Goal: Task Accomplishment & Management: Use online tool/utility

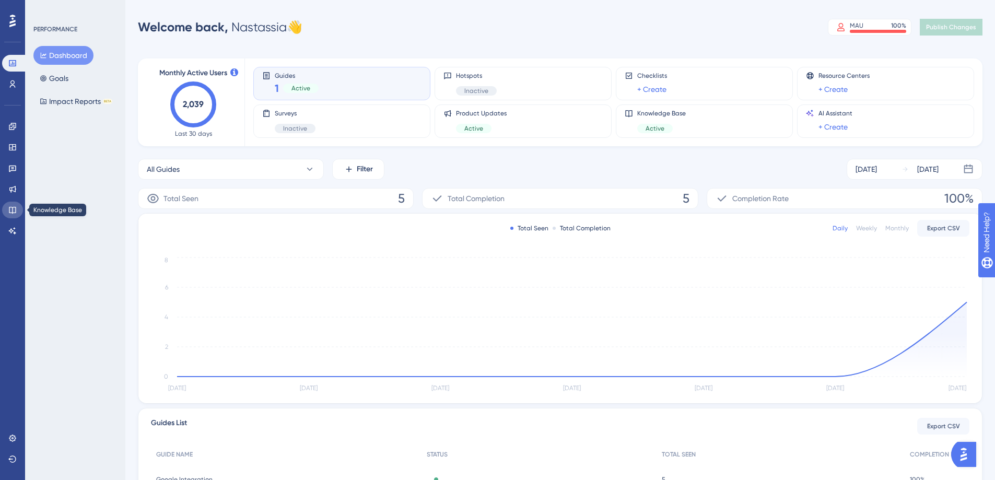
click at [10, 203] on link at bounding box center [12, 210] width 21 height 17
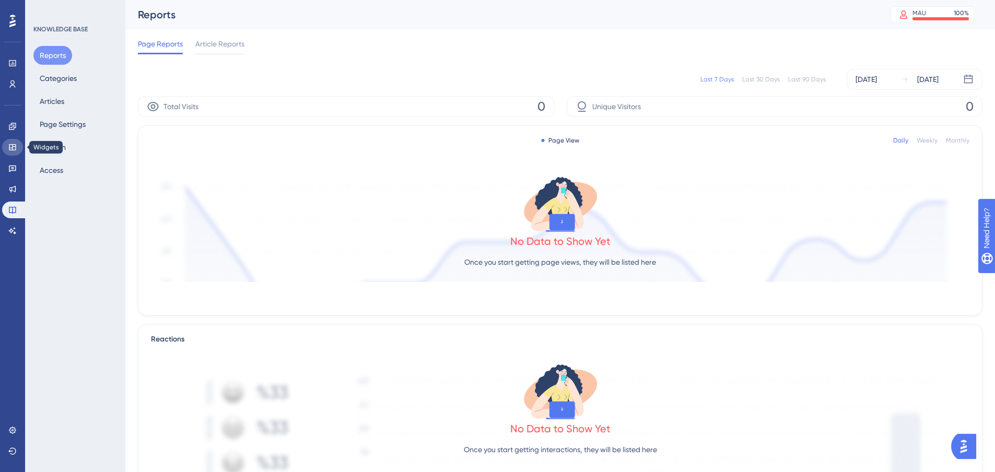
click at [13, 144] on icon at bounding box center [12, 147] width 8 height 8
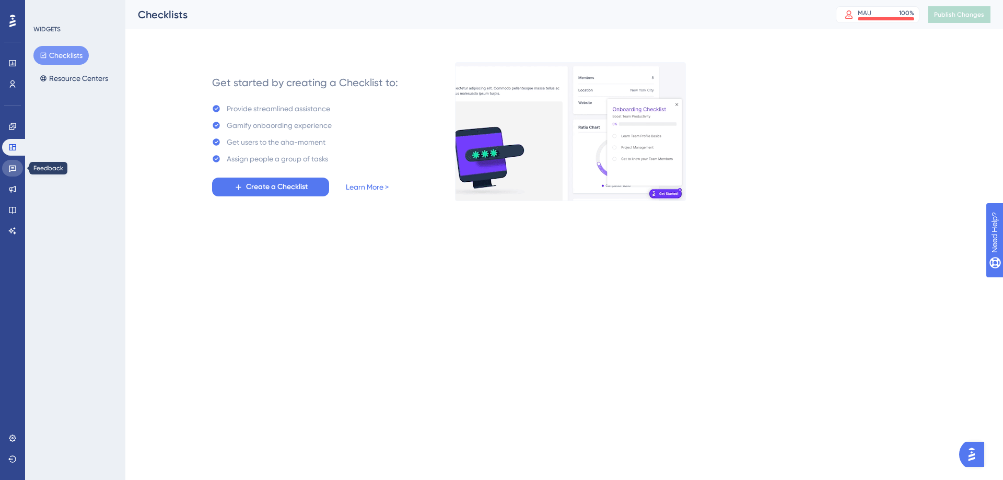
click at [22, 168] on link at bounding box center [12, 168] width 21 height 17
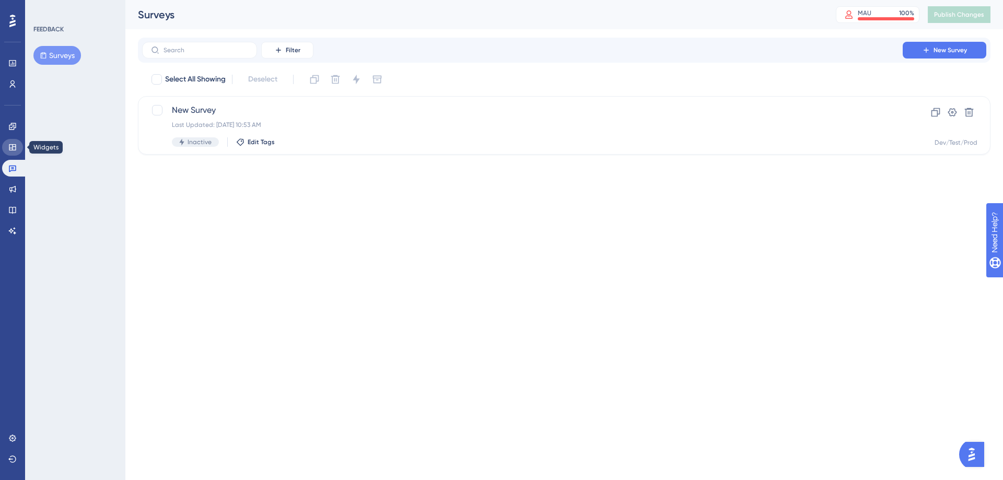
click at [18, 143] on link at bounding box center [12, 147] width 21 height 17
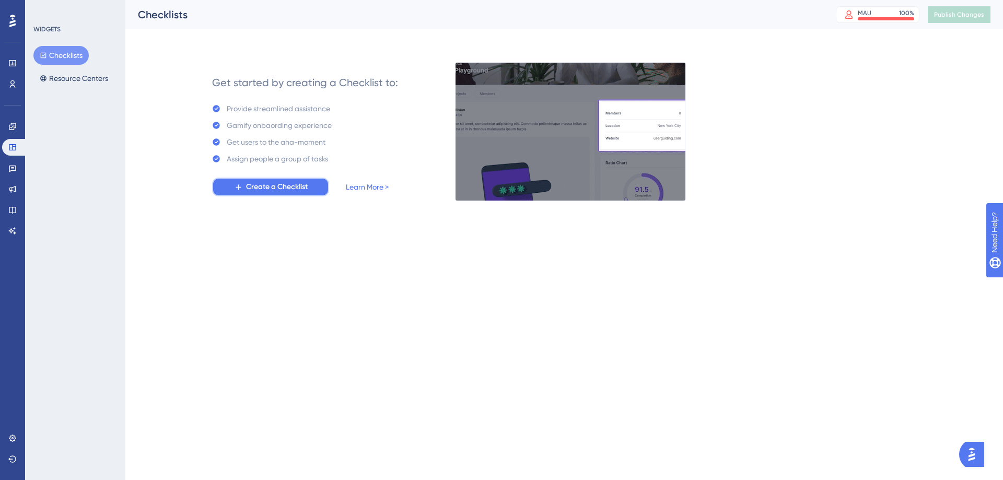
click at [253, 185] on span "Create a Checklist" at bounding box center [277, 187] width 62 height 13
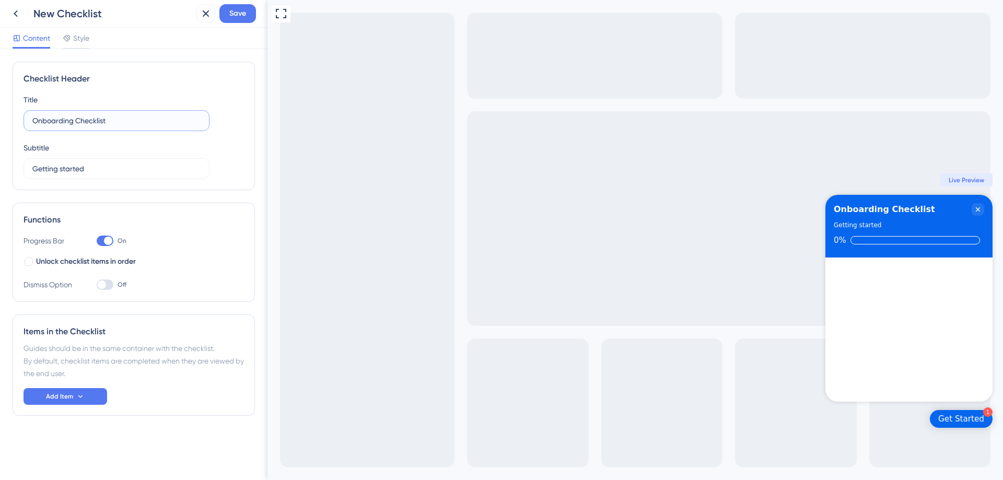
click at [52, 119] on input "Onboarding Checklist" at bounding box center [116, 120] width 168 height 11
type input "CRM Onboarding Checklist"
click at [27, 264] on div at bounding box center [29, 262] width 8 height 8
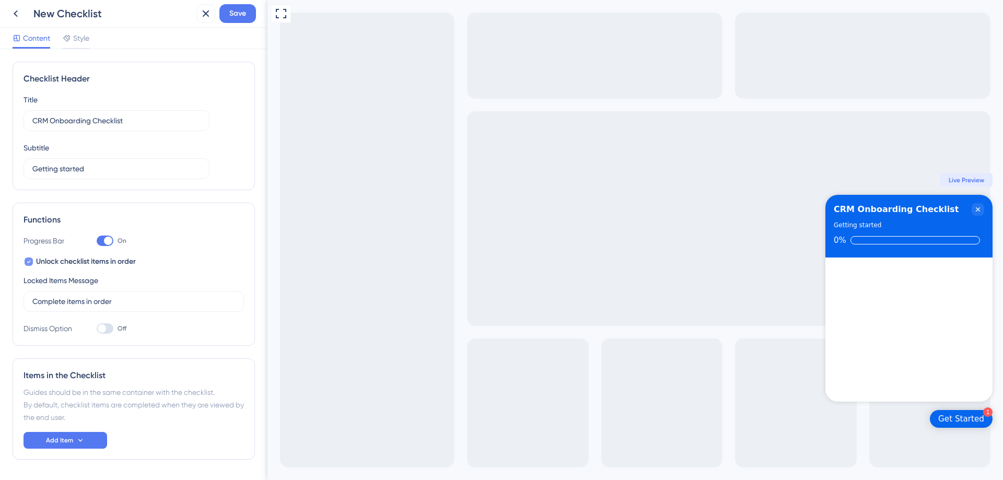
click at [28, 262] on icon at bounding box center [29, 262] width 4 height 3
checkbox input "false"
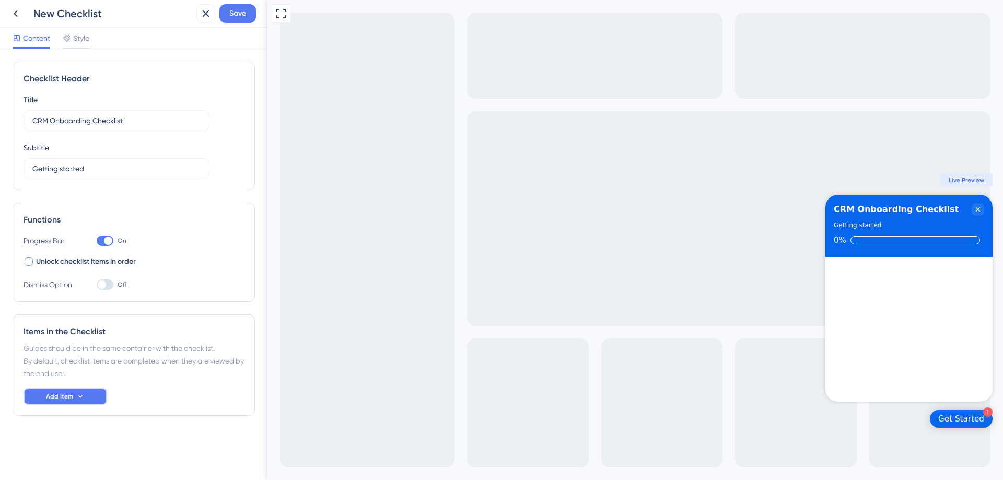
click at [77, 393] on icon at bounding box center [80, 396] width 8 height 8
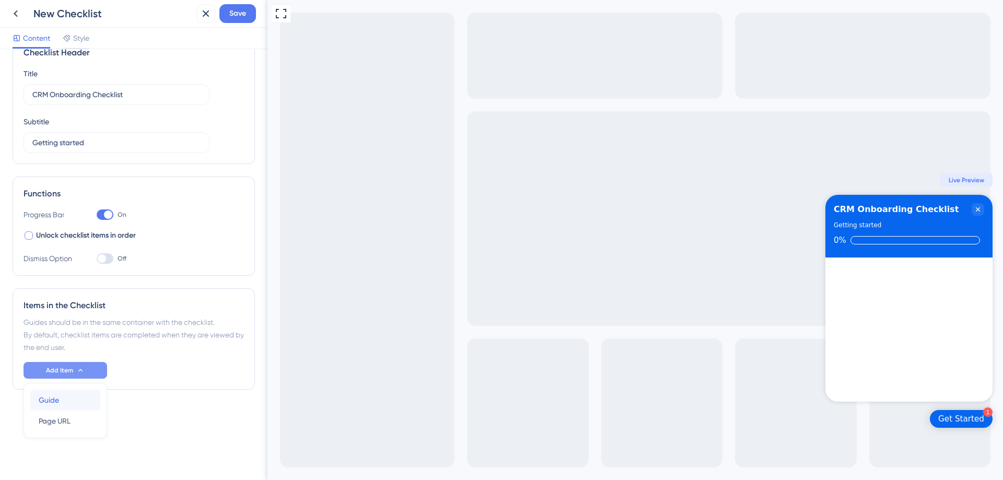
click at [66, 403] on div "Guide Guide" at bounding box center [65, 400] width 53 height 21
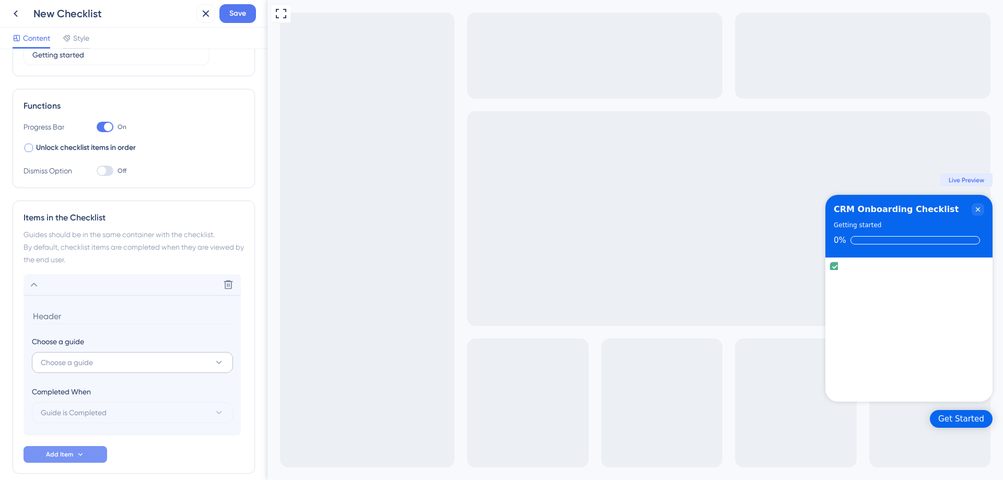
scroll to position [162, 0]
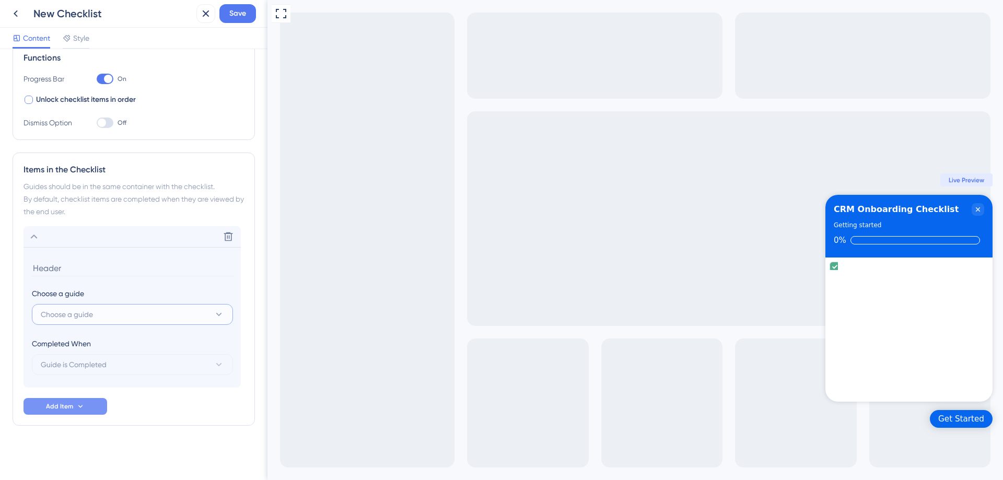
click at [68, 317] on span "Choose a guide" at bounding box center [67, 314] width 52 height 13
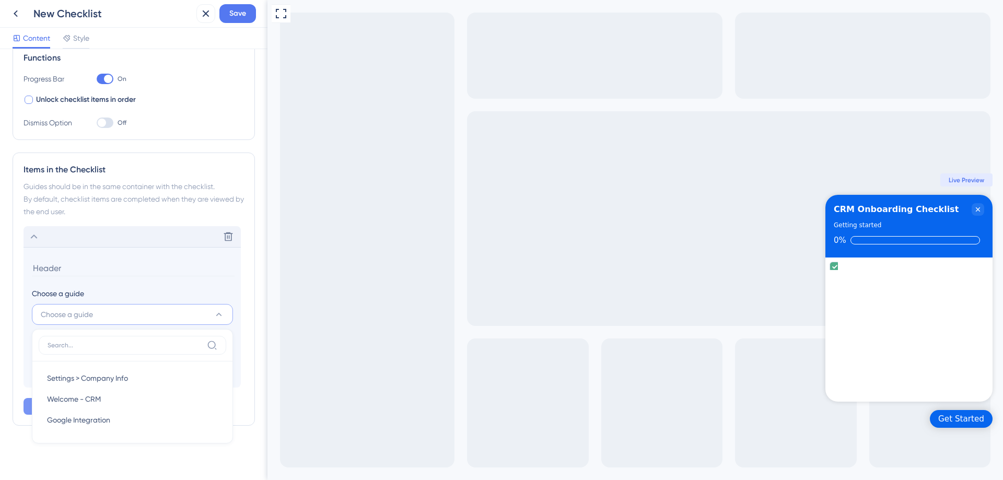
click at [53, 237] on div "Delete" at bounding box center [132, 236] width 217 height 21
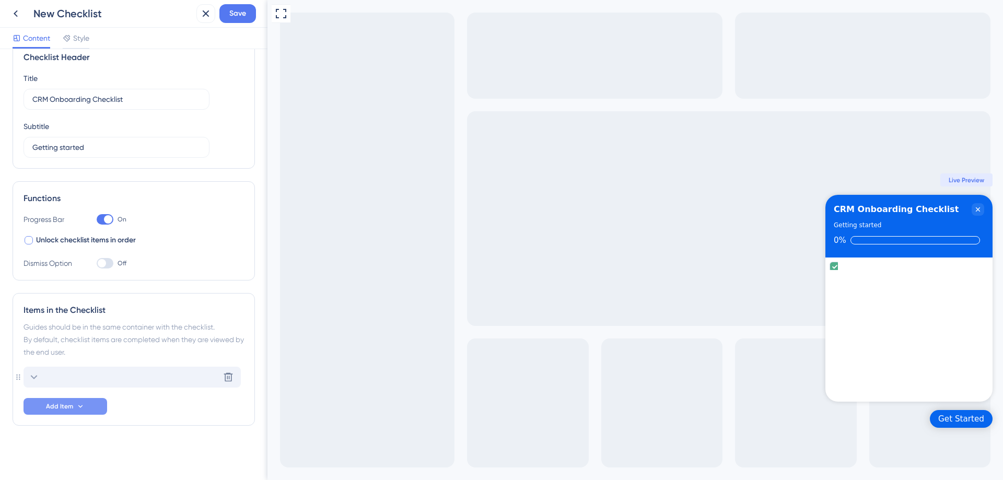
click at [51, 380] on div "Delete" at bounding box center [132, 377] width 217 height 21
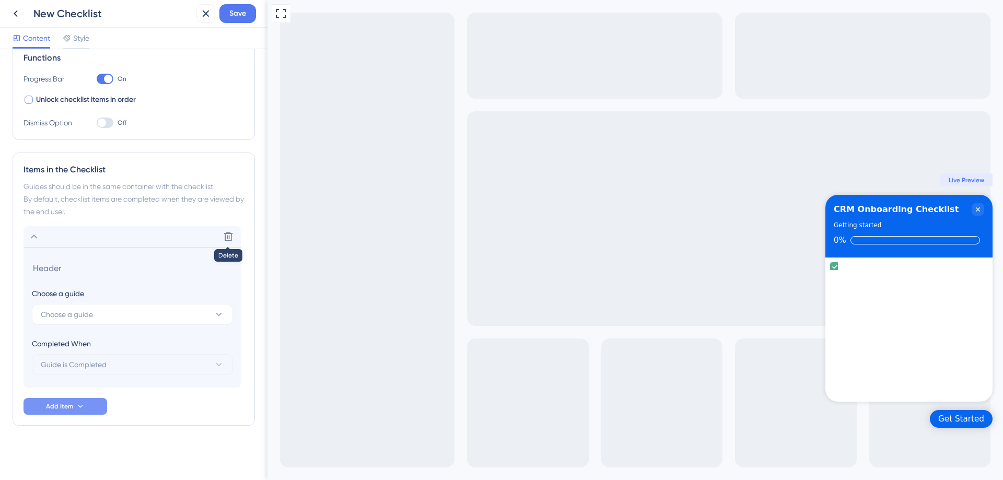
click at [230, 236] on icon at bounding box center [228, 237] width 9 height 9
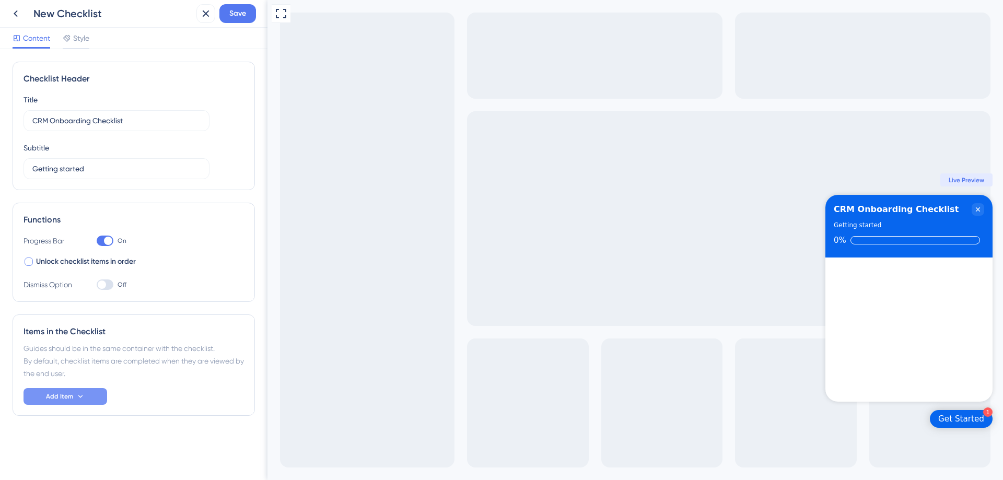
click at [60, 399] on span "Add Item" at bounding box center [59, 396] width 27 height 8
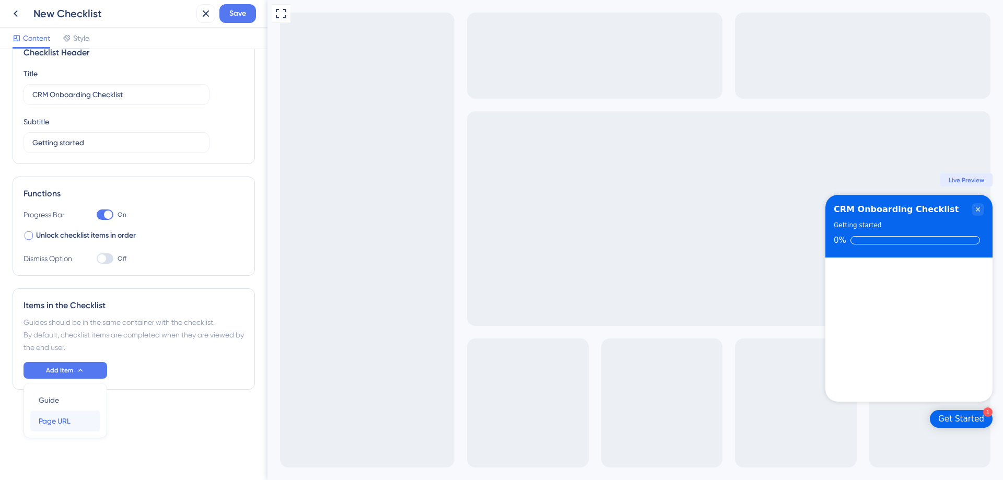
click at [62, 424] on span "Page URL" at bounding box center [55, 421] width 32 height 13
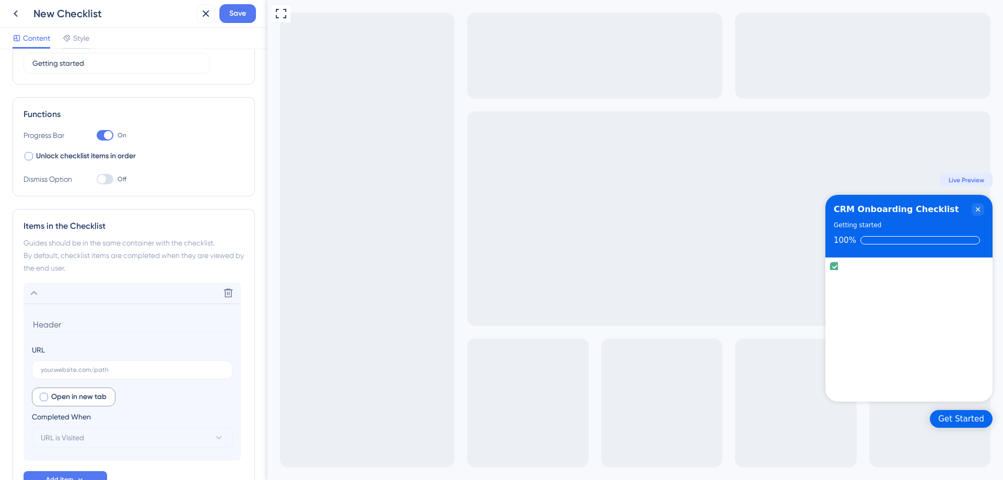
scroll to position [179, 0]
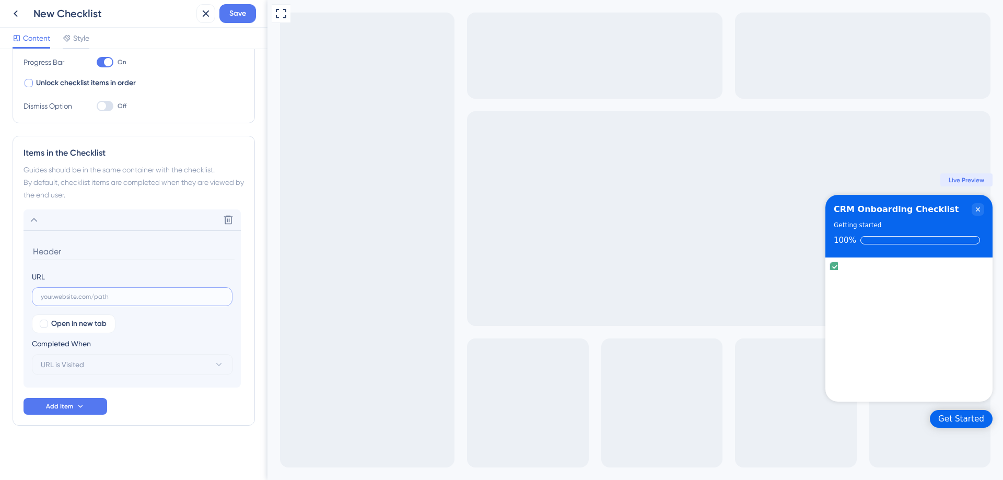
click at [76, 296] on input "text" at bounding box center [132, 296] width 183 height 7
click at [48, 326] on div at bounding box center [44, 324] width 8 height 8
checkbox input "true"
click at [73, 289] on label at bounding box center [132, 296] width 201 height 19
click at [73, 293] on input "text" at bounding box center [132, 296] width 183 height 7
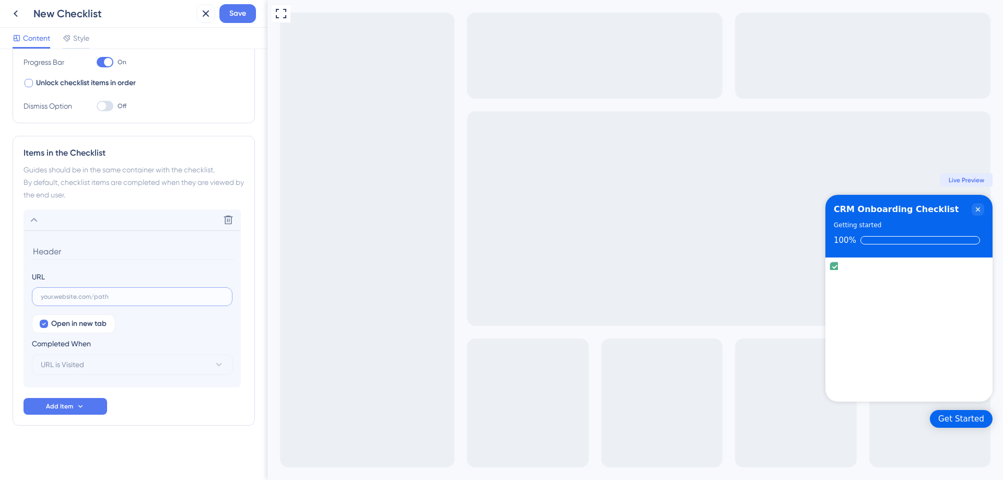
paste input "http://help.paintscout.com/en/"
type input "http://help.paintscout.com/en/"
click at [68, 364] on span "URL is Visited" at bounding box center [62, 364] width 43 height 13
click at [66, 417] on span "Goal is Reached" at bounding box center [74, 417] width 55 height 13
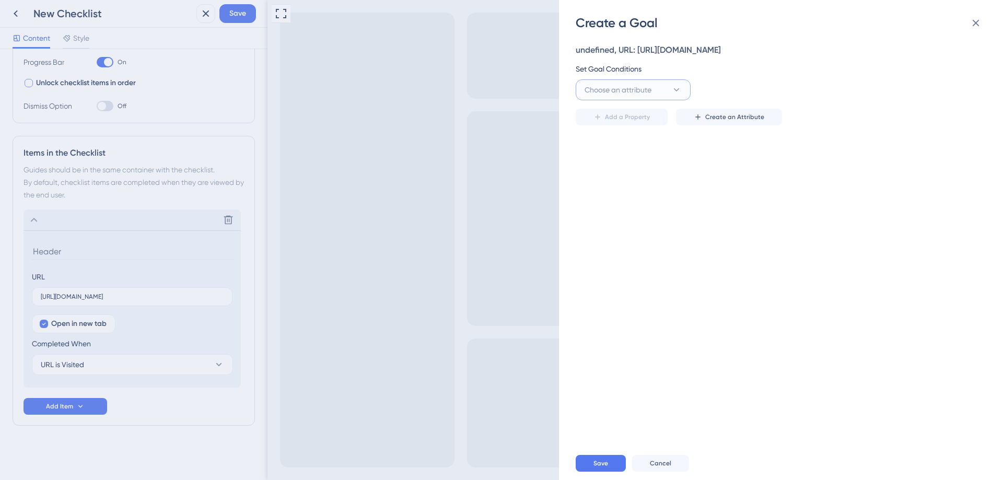
click at [640, 90] on span "Choose an attribute" at bounding box center [618, 90] width 67 height 13
click at [634, 158] on div "Visited Page Visited Page" at bounding box center [633, 153] width 85 height 21
click at [857, 83] on label at bounding box center [893, 89] width 167 height 21
click at [857, 84] on input "text" at bounding box center [893, 89] width 149 height 11
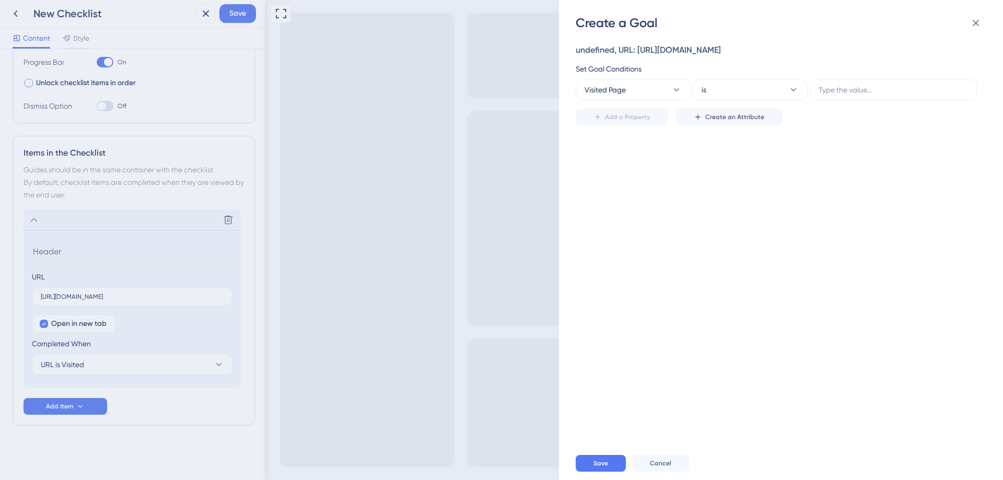
click at [483, 95] on div "Create a Goal undefined, URL: http://help.paintscout.com/en/ Set Goal Condition…" at bounding box center [501, 240] width 1003 height 480
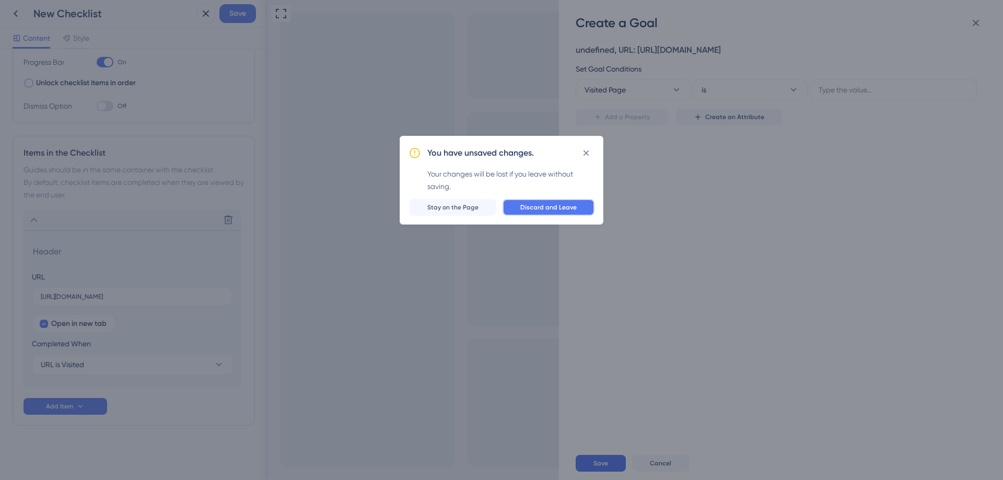
click at [537, 211] on span "Discard and Leave" at bounding box center [548, 207] width 56 height 8
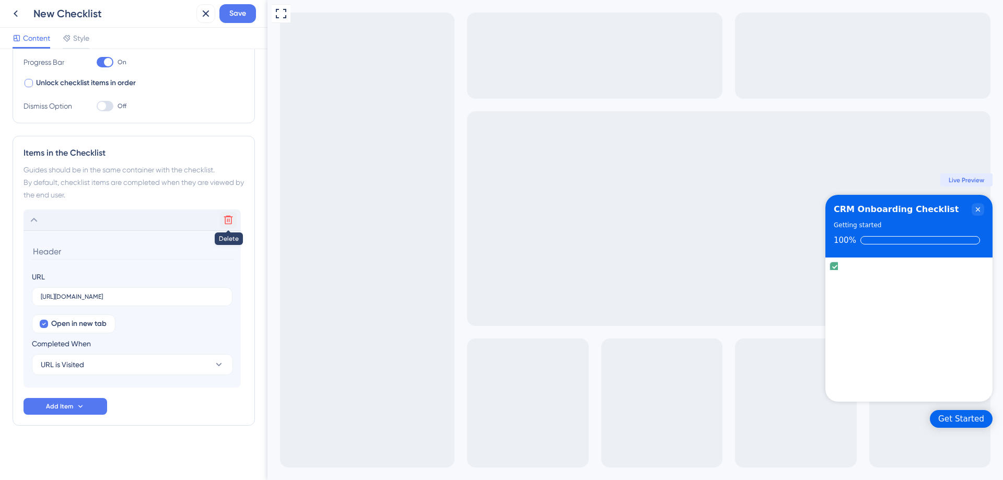
click at [230, 220] on icon at bounding box center [228, 220] width 10 height 10
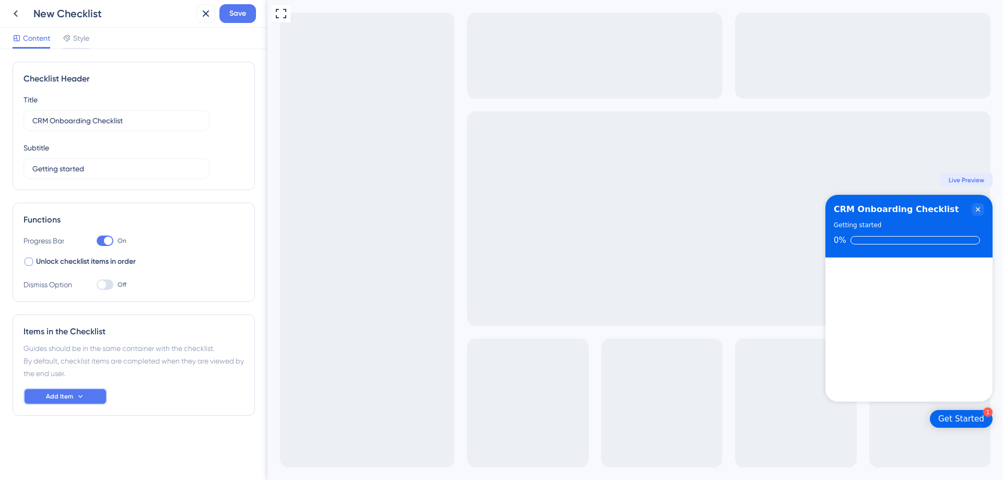
click at [84, 392] on icon at bounding box center [80, 396] width 8 height 8
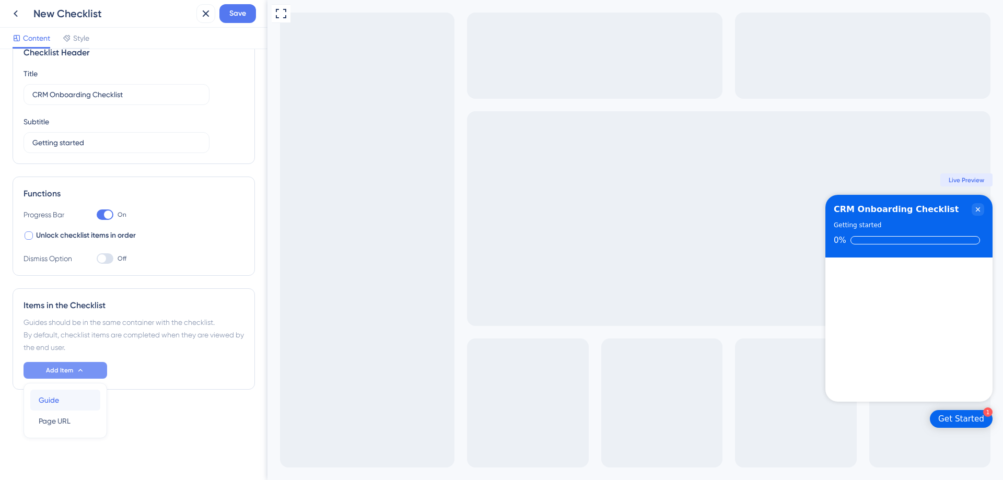
click at [67, 399] on div "Guide Guide" at bounding box center [65, 400] width 53 height 21
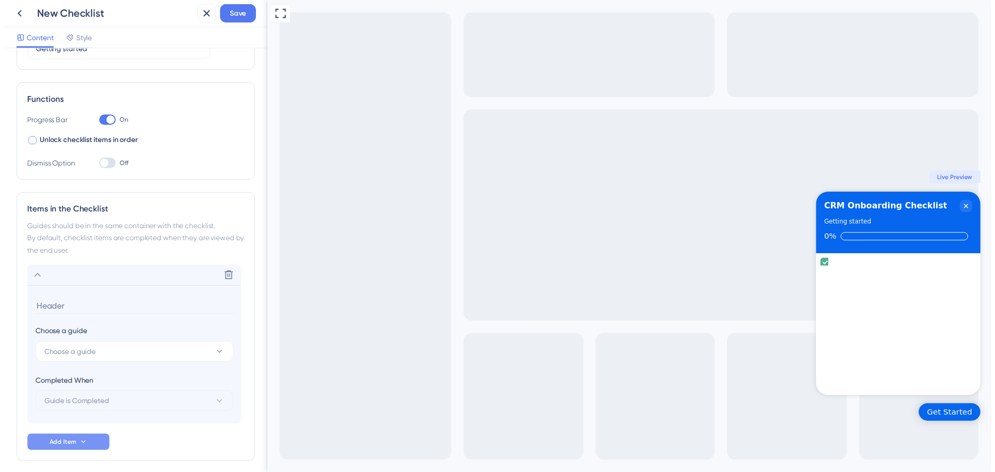
scroll to position [162, 0]
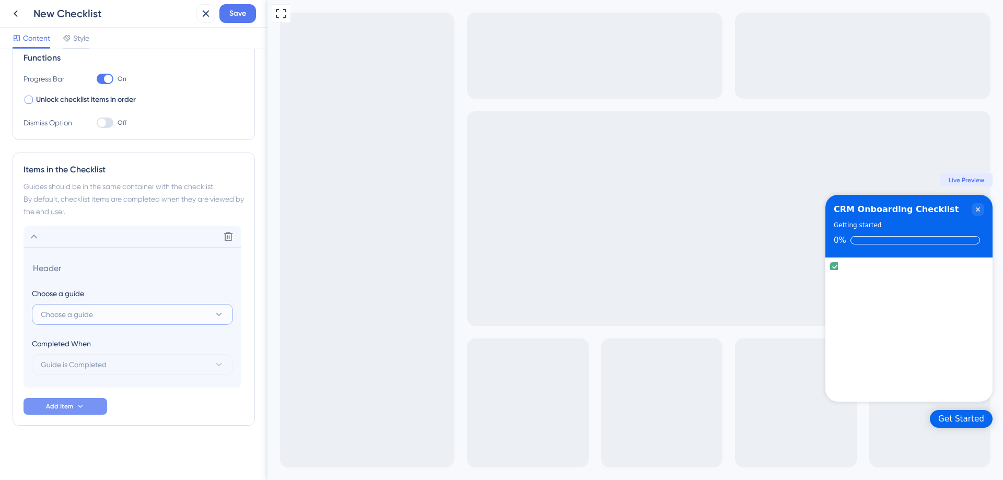
click at [91, 316] on span "Choose a guide" at bounding box center [67, 314] width 52 height 13
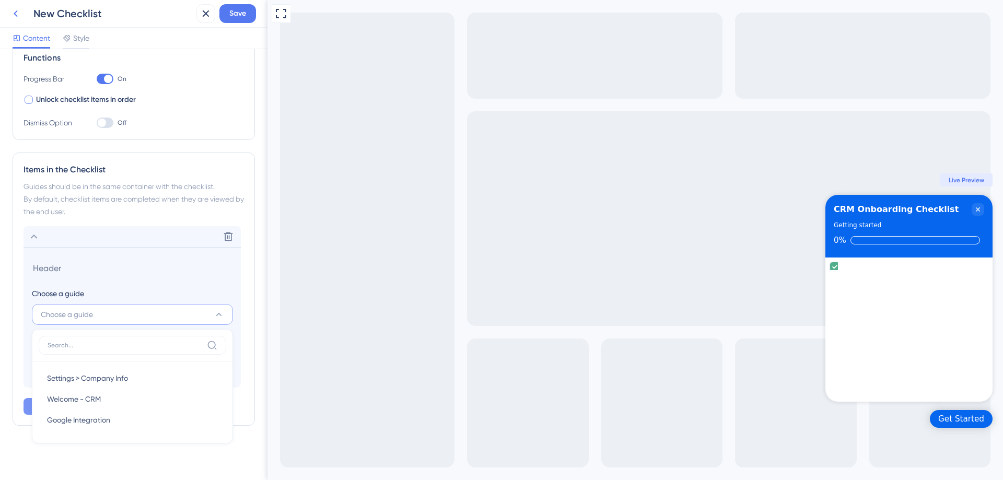
click at [13, 20] on button at bounding box center [15, 13] width 19 height 19
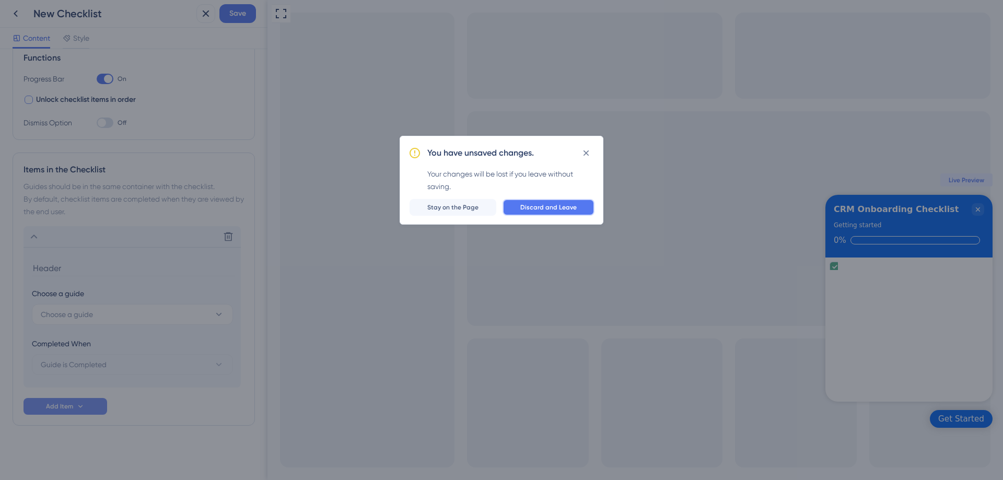
click at [533, 204] on span "Discard and Leave" at bounding box center [548, 207] width 56 height 8
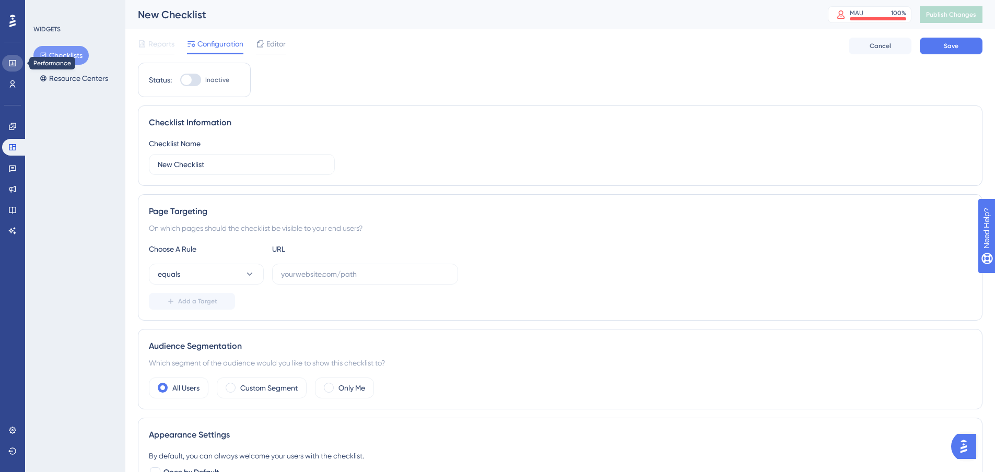
click at [18, 62] on link at bounding box center [12, 63] width 21 height 17
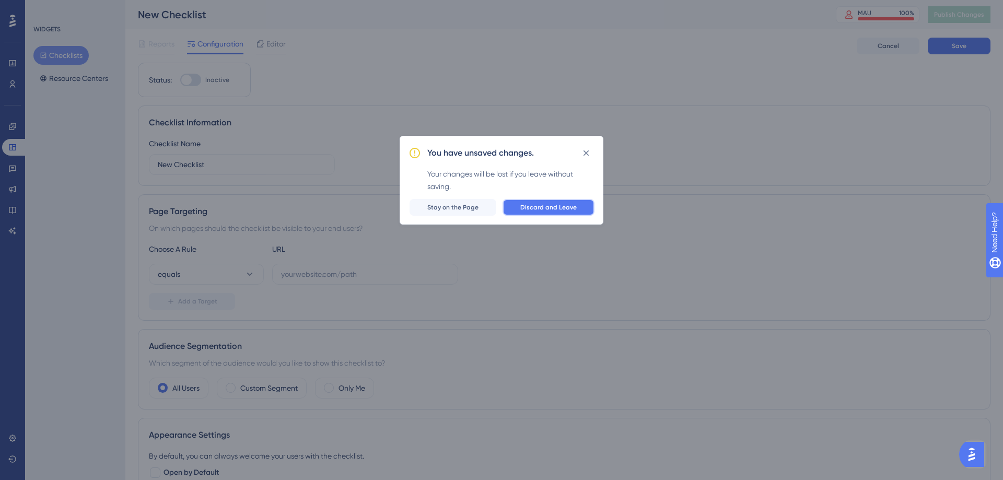
click at [562, 201] on button "Discard and Leave" at bounding box center [549, 207] width 92 height 17
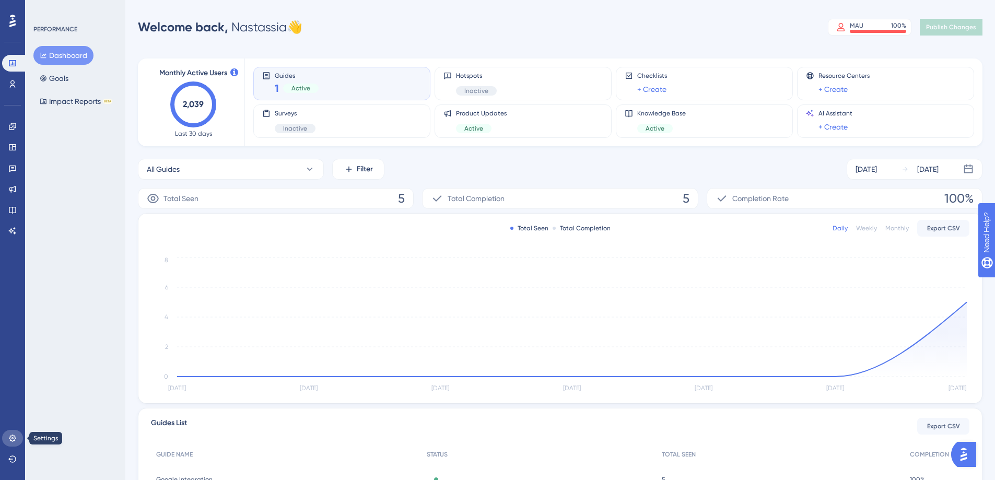
click at [10, 441] on icon at bounding box center [12, 438] width 7 height 7
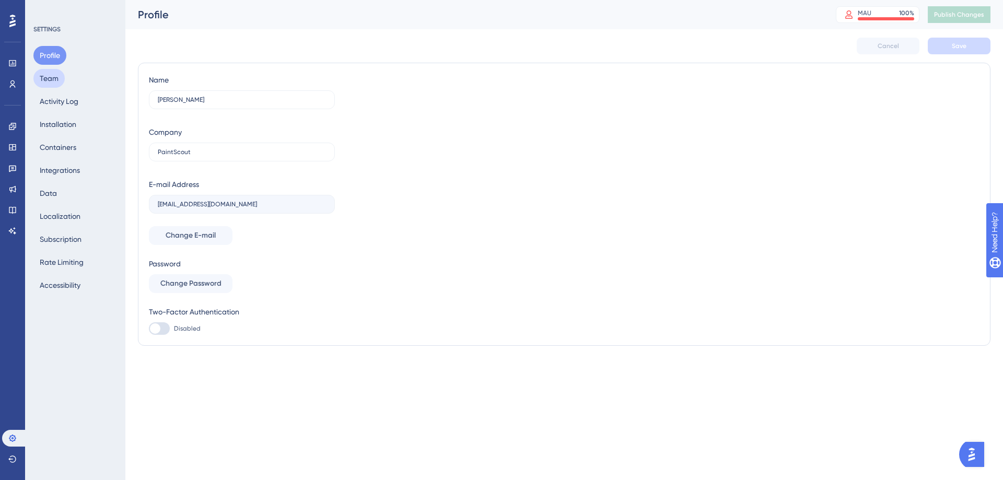
click at [49, 80] on button "Team" at bounding box center [48, 78] width 31 height 19
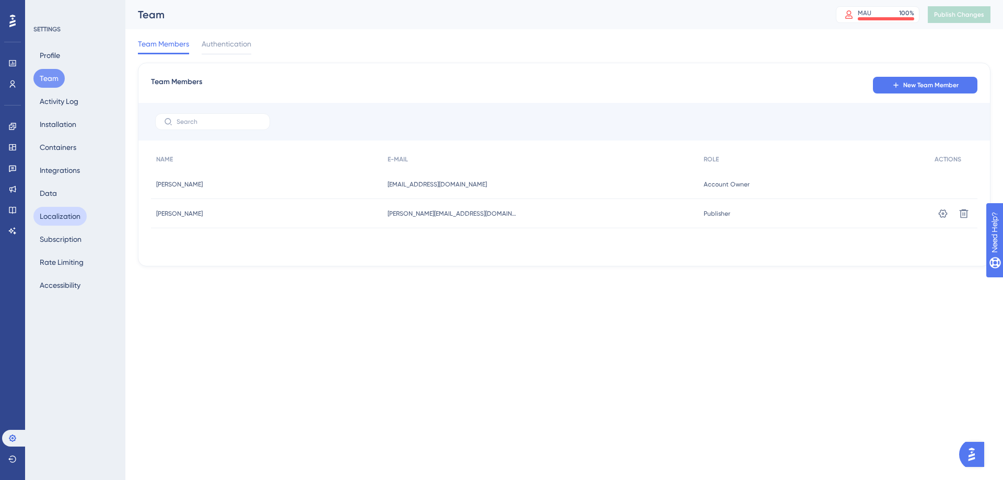
click at [52, 224] on button "Localization" at bounding box center [59, 216] width 53 height 19
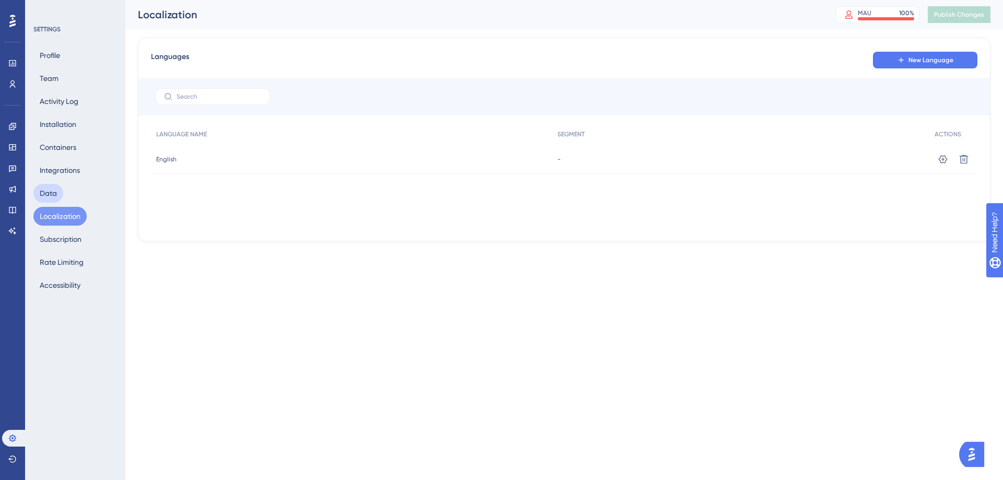
click at [55, 184] on button "Data" at bounding box center [48, 193] width 30 height 19
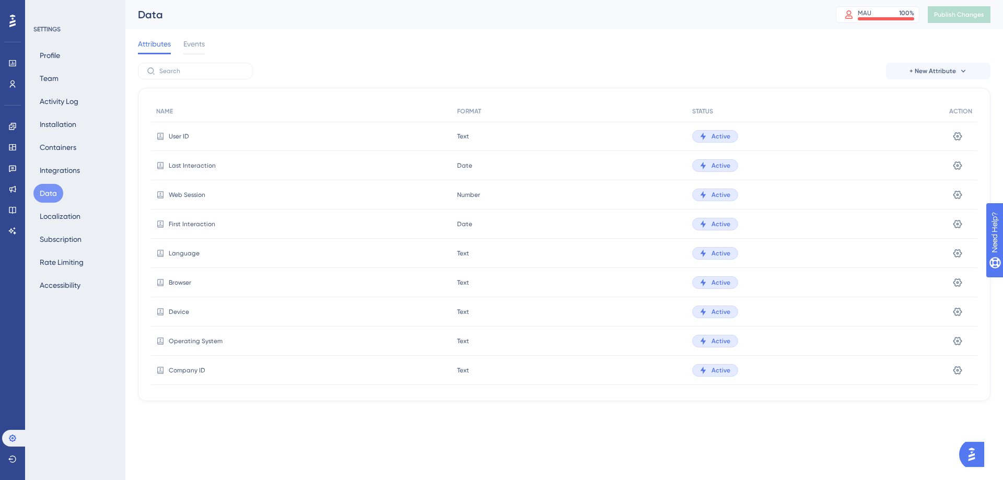
drag, startPoint x: 52, startPoint y: 160, endPoint x: 42, endPoint y: 165, distance: 10.3
click at [51, 160] on div "Profile Team Activity Log Installation Containers Integrations Data Localizatio…" at bounding box center [75, 170] width 85 height 249
click at [49, 171] on button "Integrations" at bounding box center [59, 170] width 53 height 19
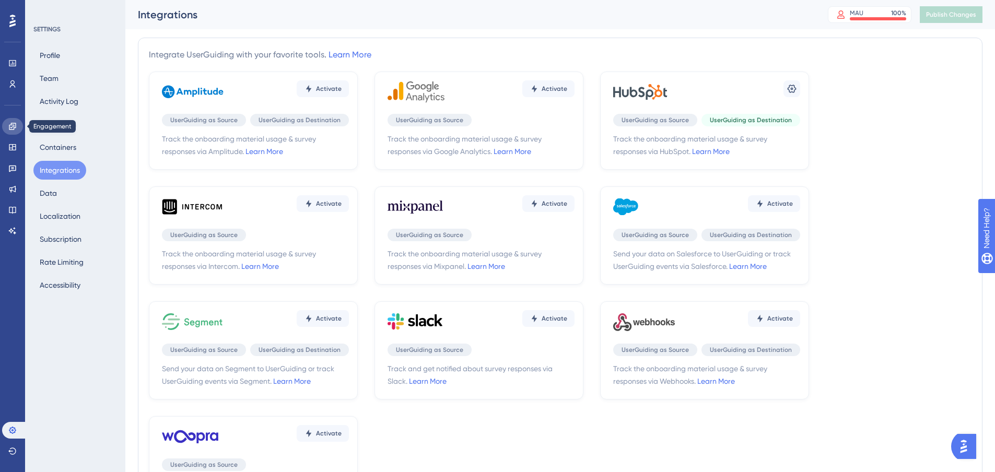
click at [13, 127] on icon at bounding box center [12, 126] width 7 height 7
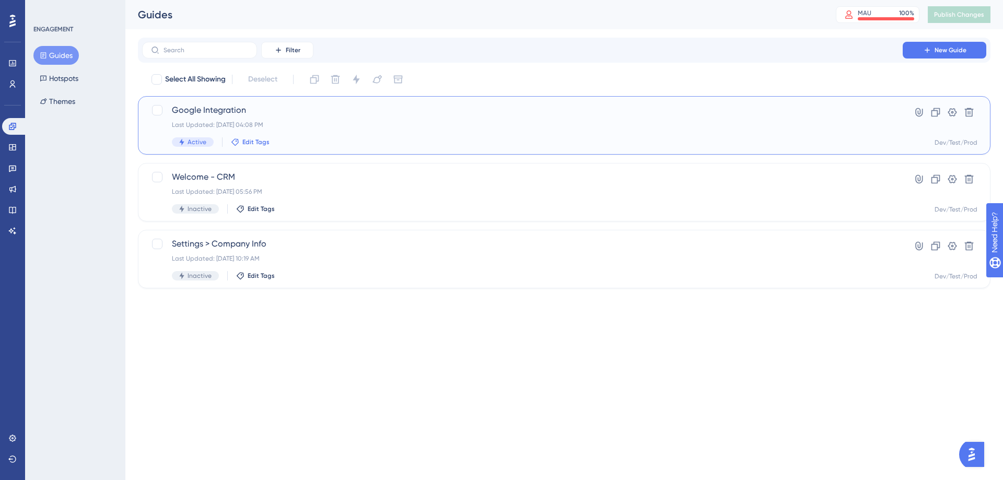
click at [249, 143] on span "Edit Tags" at bounding box center [255, 142] width 27 height 8
click at [336, 205] on icon at bounding box center [341, 199] width 10 height 10
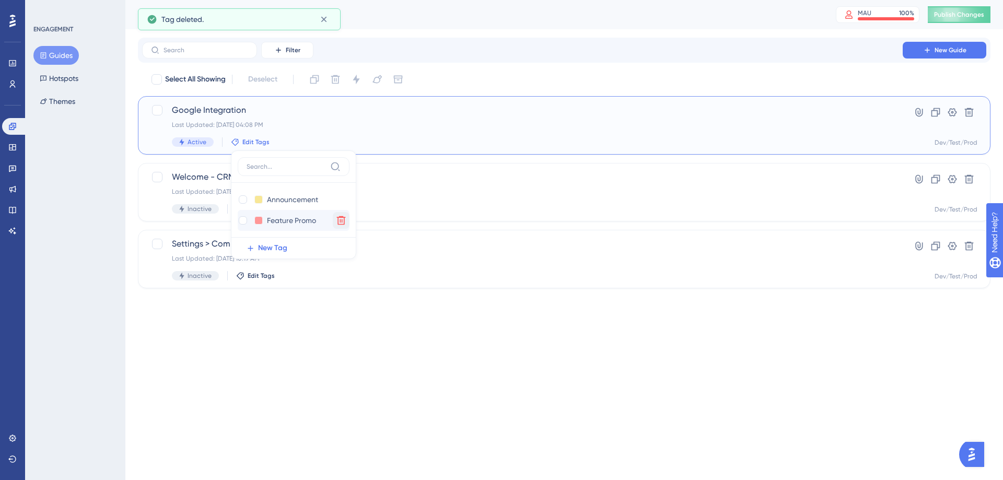
click at [342, 205] on icon at bounding box center [341, 199] width 10 height 10
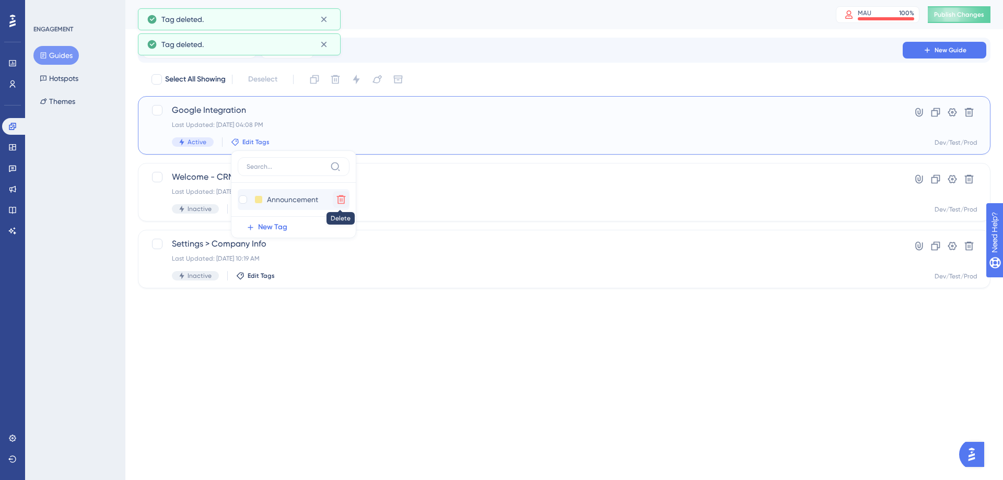
click at [338, 193] on button at bounding box center [341, 199] width 17 height 17
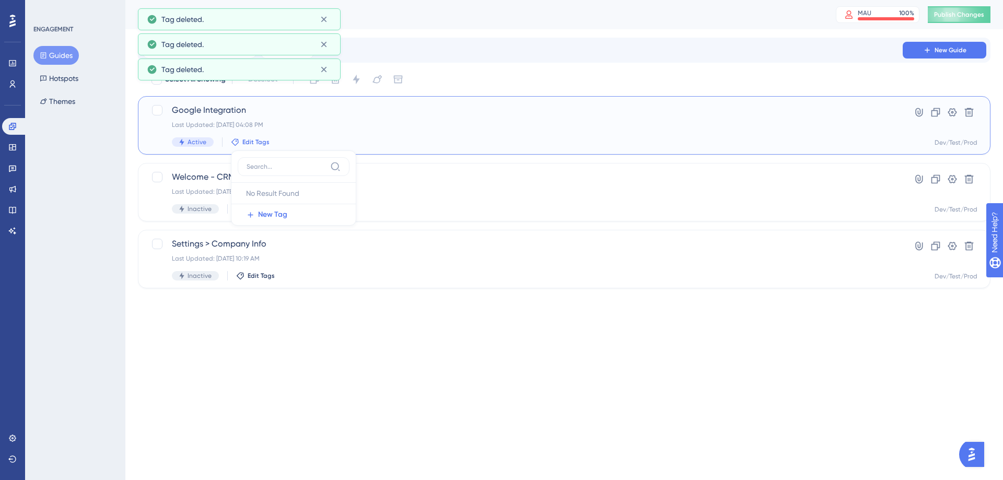
click at [280, 321] on div "Performance Users Engagement Widgets Feedback Product Updates Knowledge Base AI…" at bounding box center [501, 161] width 1003 height 322
click at [257, 265] on div "Settings > Company Info Last Updated: Aug 11 2025, 10:19 AM Inactive Edit Tags" at bounding box center [522, 259] width 701 height 43
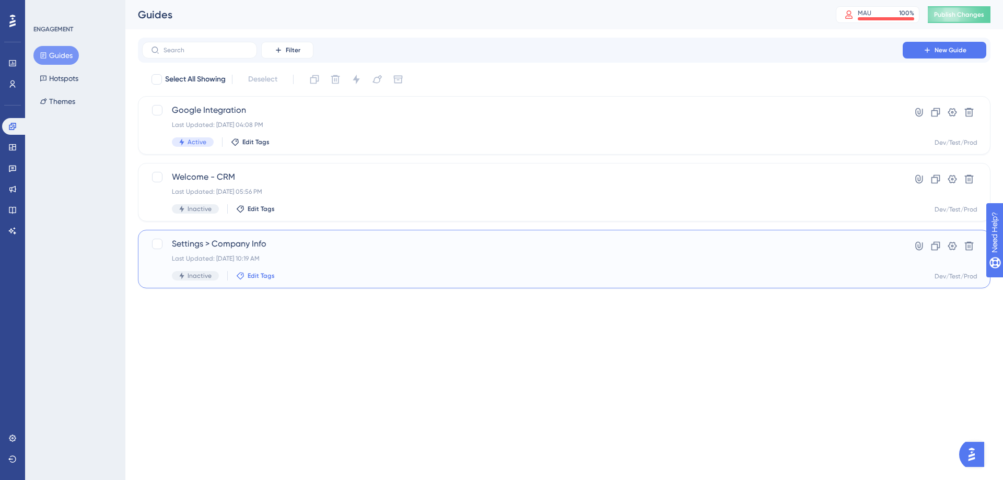
click at [255, 274] on span "Edit Tags" at bounding box center [261, 276] width 27 height 8
click at [168, 0] on html "Performance Users Engagement Widgets Feedback Product Updates Knowledge Base AI…" at bounding box center [501, 0] width 1003 height 0
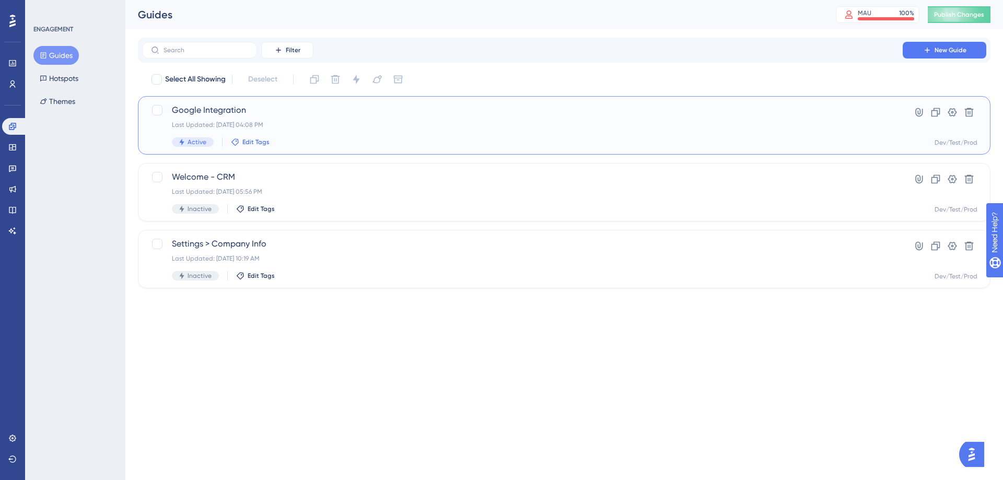
click at [251, 142] on span "Edit Tags" at bounding box center [255, 142] width 27 height 8
click at [277, 212] on span "New Tag" at bounding box center [272, 214] width 29 height 13
click at [280, 200] on input "New Tag 1" at bounding box center [288, 199] width 42 height 13
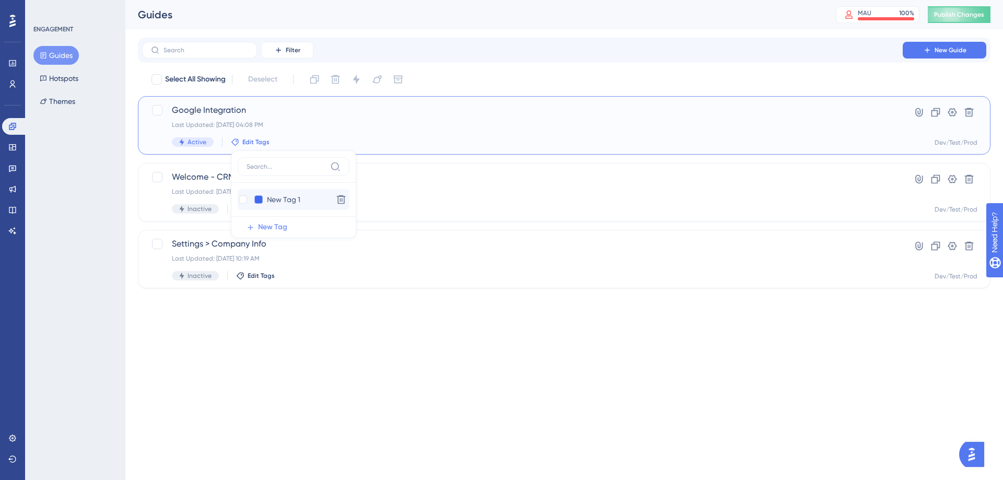
click at [257, 198] on button at bounding box center [258, 199] width 8 height 8
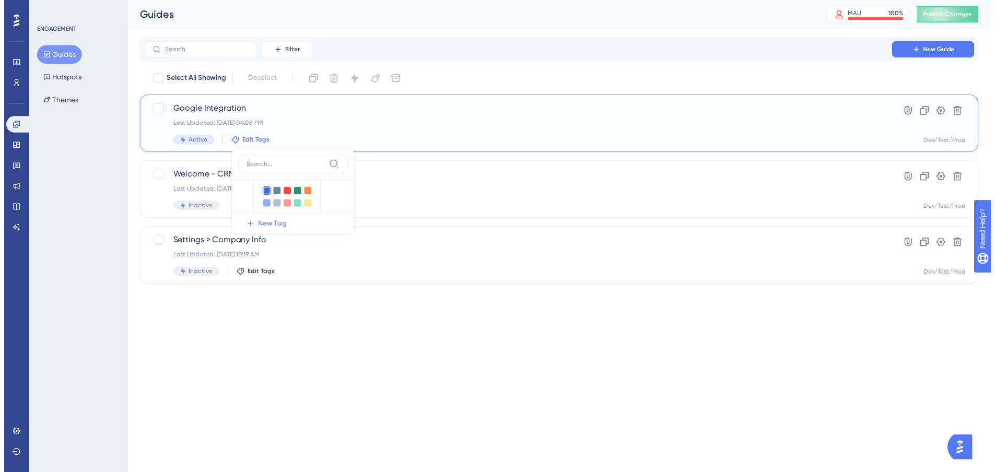
scroll to position [29, 0]
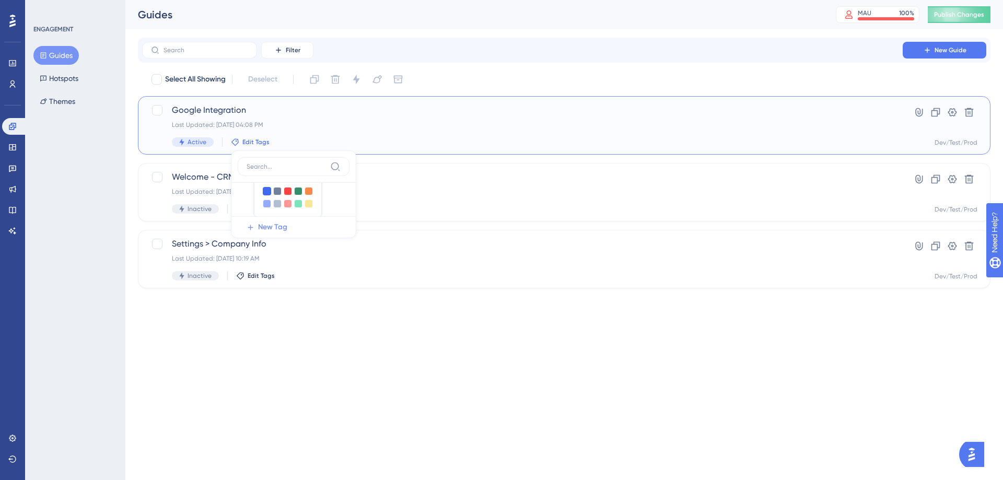
click at [265, 191] on div at bounding box center [267, 191] width 8 height 8
click at [379, 251] on div "Settings > Company Info Last Updated: Aug 11 2025, 10:19 AM Inactive Edit Tags" at bounding box center [522, 259] width 701 height 43
click at [252, 141] on span "Edit Tags" at bounding box center [255, 142] width 27 height 8
click at [285, 204] on input "New Tag 1" at bounding box center [288, 199] width 42 height 13
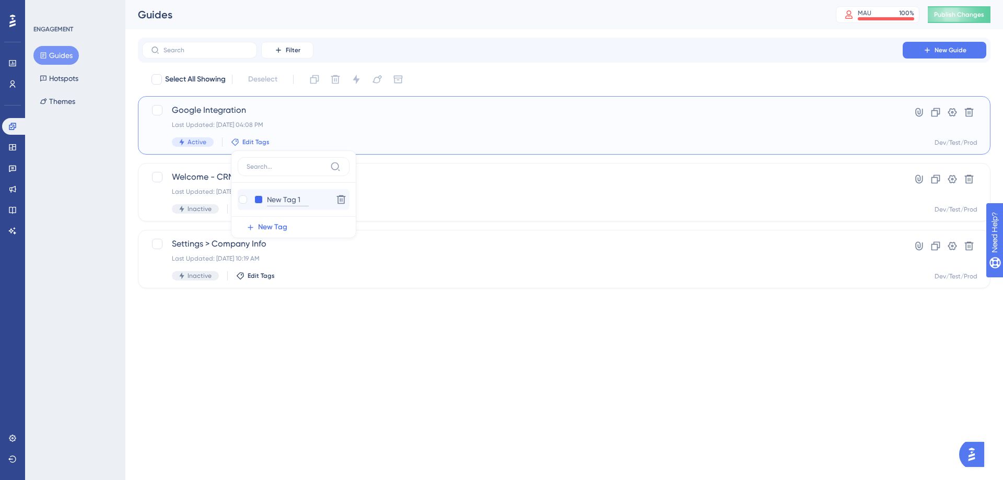
click at [284, 204] on input "New Tag 1" at bounding box center [288, 199] width 42 height 13
type input "CRM"
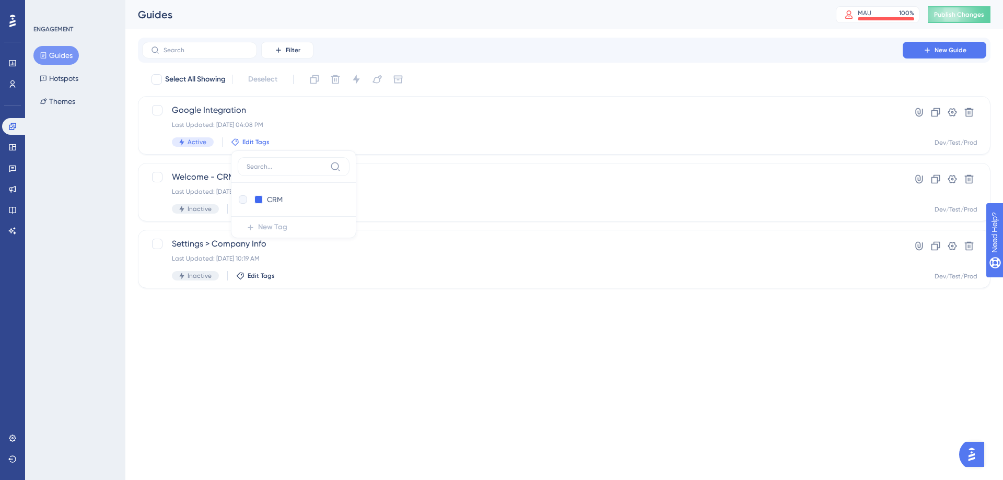
click at [305, 0] on html "Performance Users Engagement Widgets Feedback Product Updates Knowledge Base AI…" at bounding box center [501, 0] width 1003 height 0
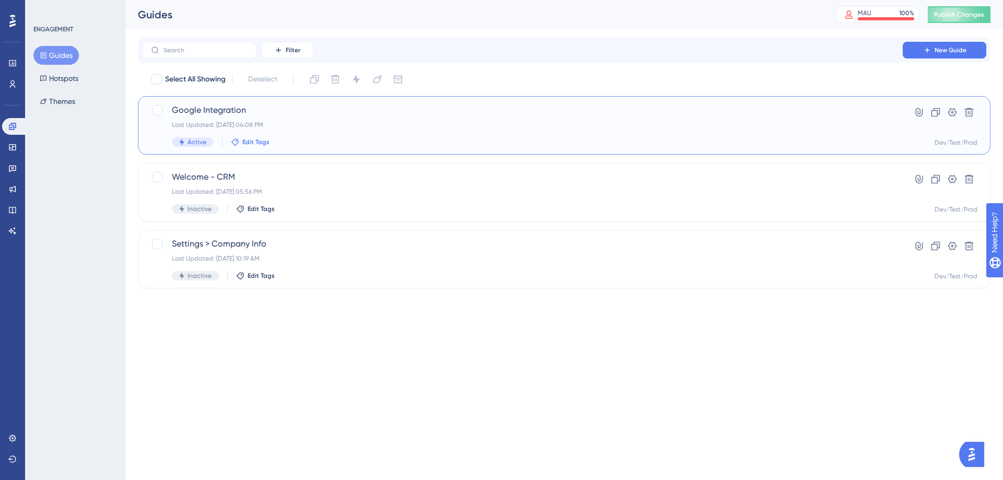
click at [246, 142] on span "Edit Tags" at bounding box center [255, 142] width 27 height 8
click at [242, 202] on div at bounding box center [243, 199] width 8 height 8
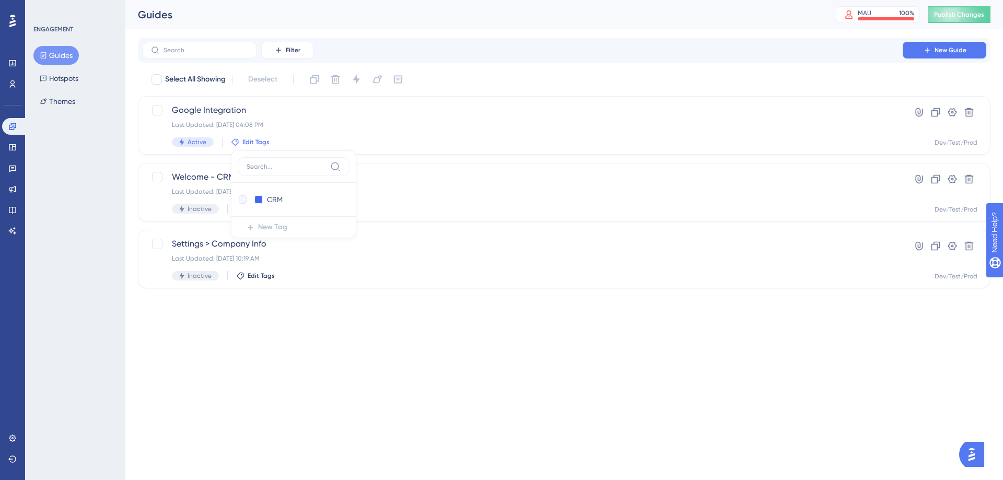
click at [289, 298] on div "Performance Users Engagement Widgets Feedback Product Updates Knowledge Base AI…" at bounding box center [564, 152] width 878 height 305
click at [264, 188] on div "Last Updated: Aug 11 2025, 05:56 PM" at bounding box center [522, 192] width 701 height 8
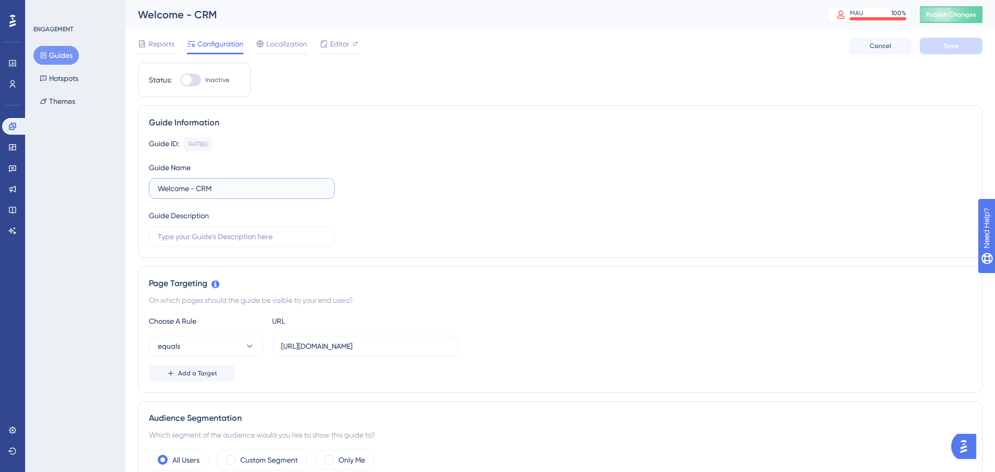
click at [231, 188] on input "Welcome - CRM" at bounding box center [242, 188] width 168 height 11
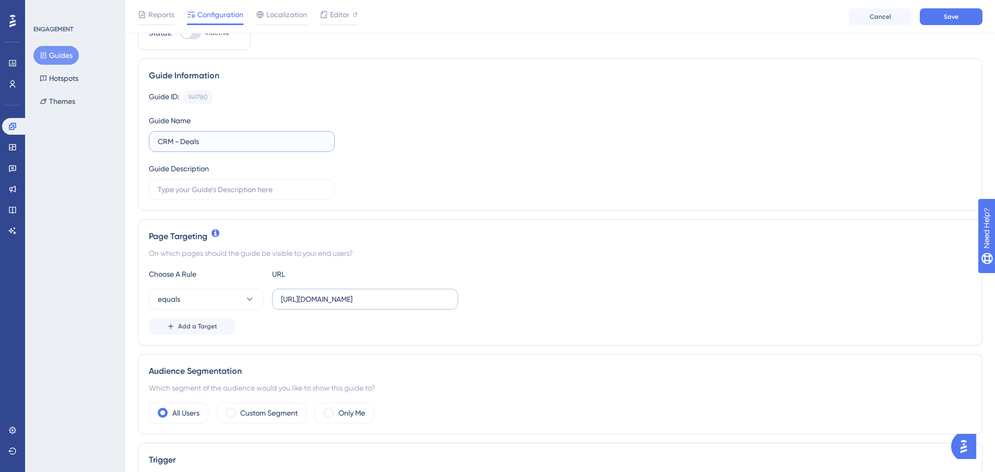
scroll to position [52, 0]
type input "CRM - Deals"
click at [329, 290] on label "https://app.paintscout.com/deals/board/?sort=name" at bounding box center [365, 298] width 186 height 21
click at [329, 293] on input "https://app.paintscout.com/deals/board/?sort=name" at bounding box center [365, 298] width 168 height 11
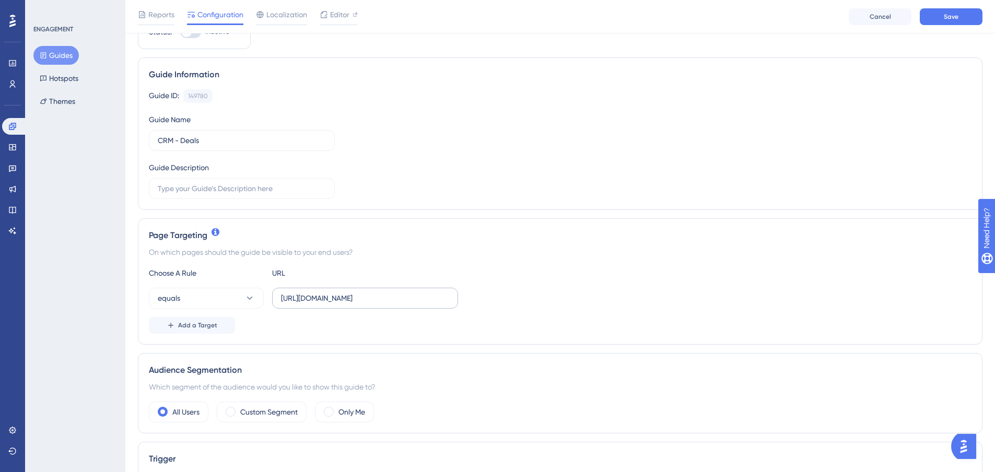
click at [329, 290] on label "https://app.paintscout.com/deals/board/?sort=name" at bounding box center [365, 298] width 186 height 21
click at [329, 293] on input "https://app.paintscout.com/deals/board/?sort=name" at bounding box center [365, 298] width 168 height 11
click at [329, 290] on label "https://app.paintscout.com/deals/board/?sort=name" at bounding box center [365, 298] width 186 height 21
click at [329, 293] on input "https://app.paintscout.com/deals/board/?sort=name" at bounding box center [365, 298] width 168 height 11
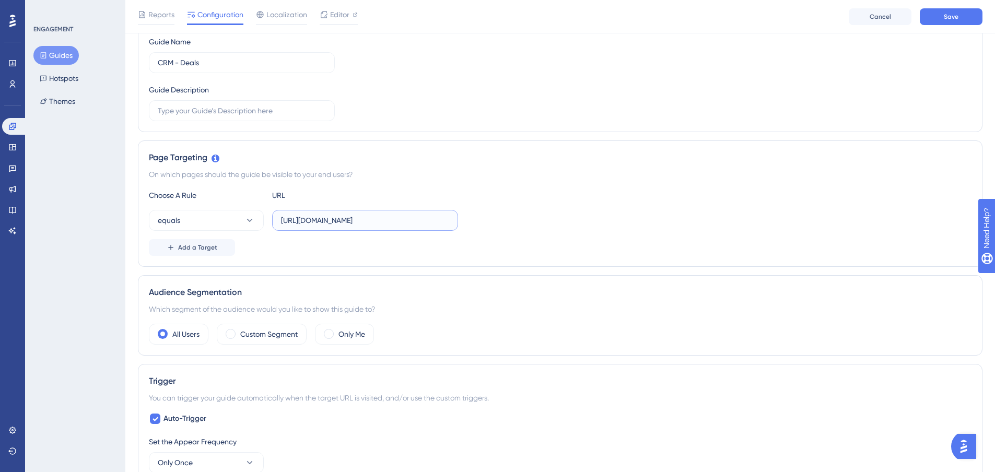
scroll to position [157, 0]
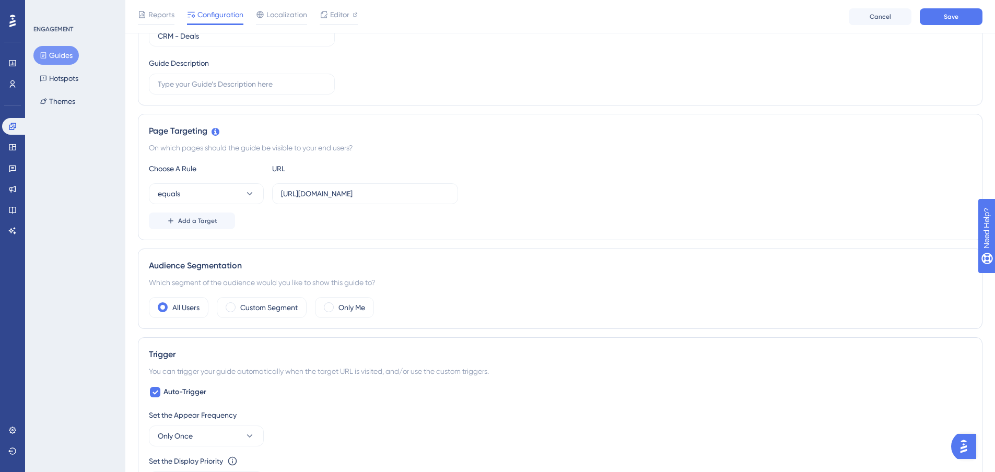
drag, startPoint x: 347, startPoint y: 307, endPoint x: 339, endPoint y: 319, distance: 14.6
click at [347, 307] on label "Only Me" at bounding box center [352, 308] width 27 height 13
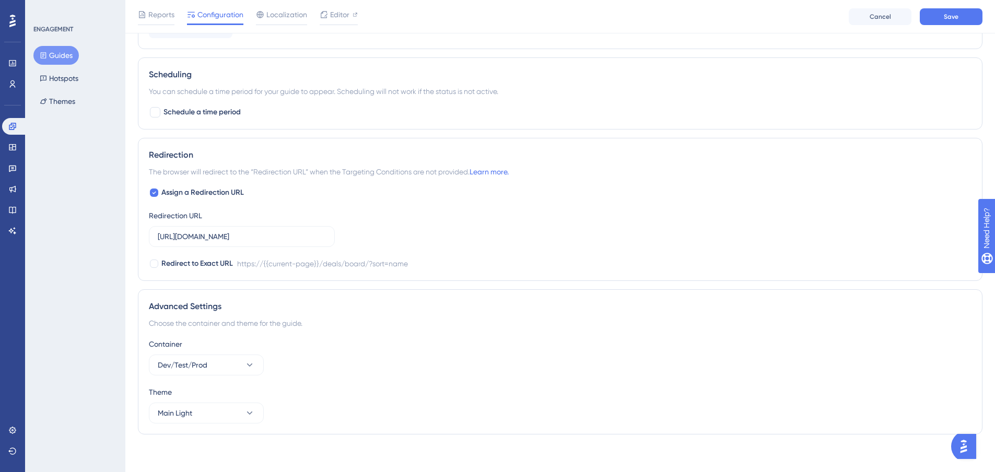
scroll to position [664, 0]
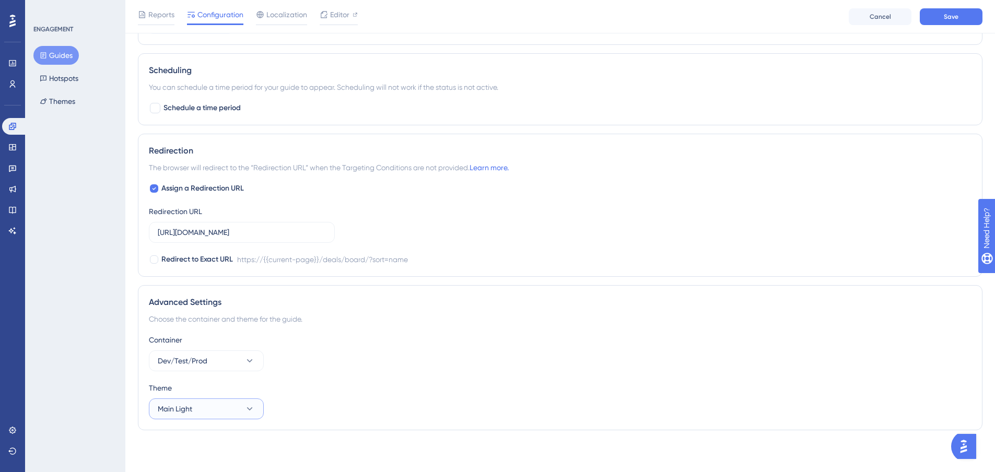
click at [217, 413] on button "Main Light" at bounding box center [206, 409] width 115 height 21
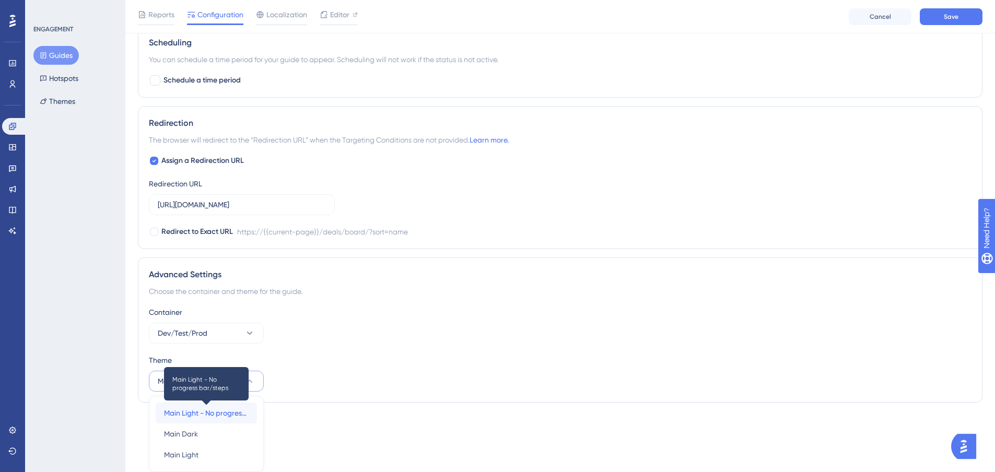
click at [213, 414] on span "Main Light - No progress bar/steps" at bounding box center [206, 413] width 85 height 13
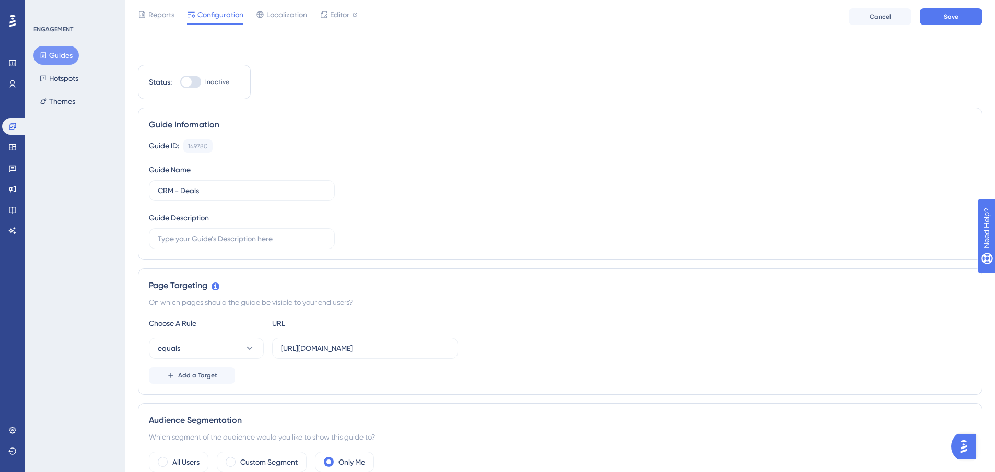
scroll to position [0, 0]
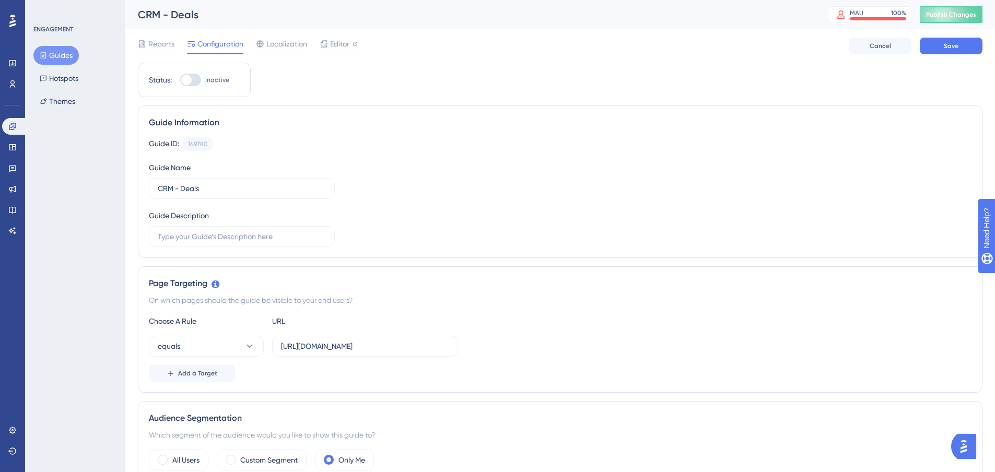
click at [956, 55] on div "Reports Configuration Localization Editor Cancel Save" at bounding box center [560, 45] width 845 height 33
click at [955, 50] on span "Save" at bounding box center [951, 46] width 15 height 8
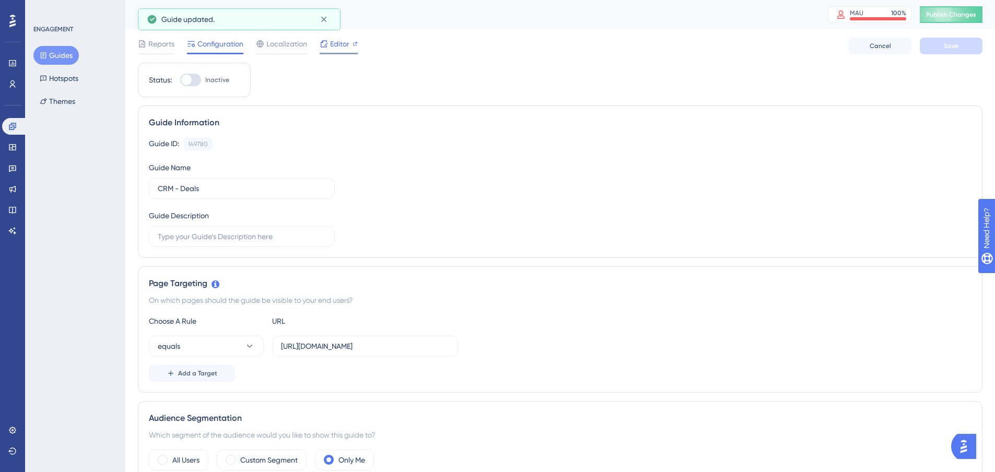
click at [349, 44] on span "Editor" at bounding box center [339, 44] width 19 height 13
click at [331, 40] on span "Editor" at bounding box center [339, 44] width 19 height 13
